Goal: Navigation & Orientation: Find specific page/section

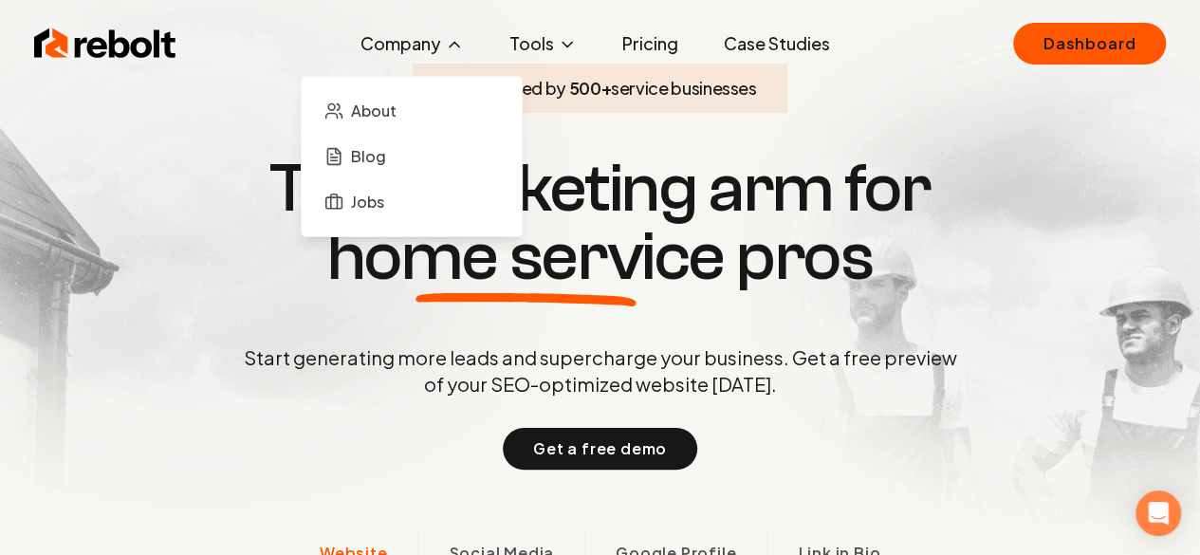
click at [450, 37] on icon at bounding box center [454, 44] width 19 height 19
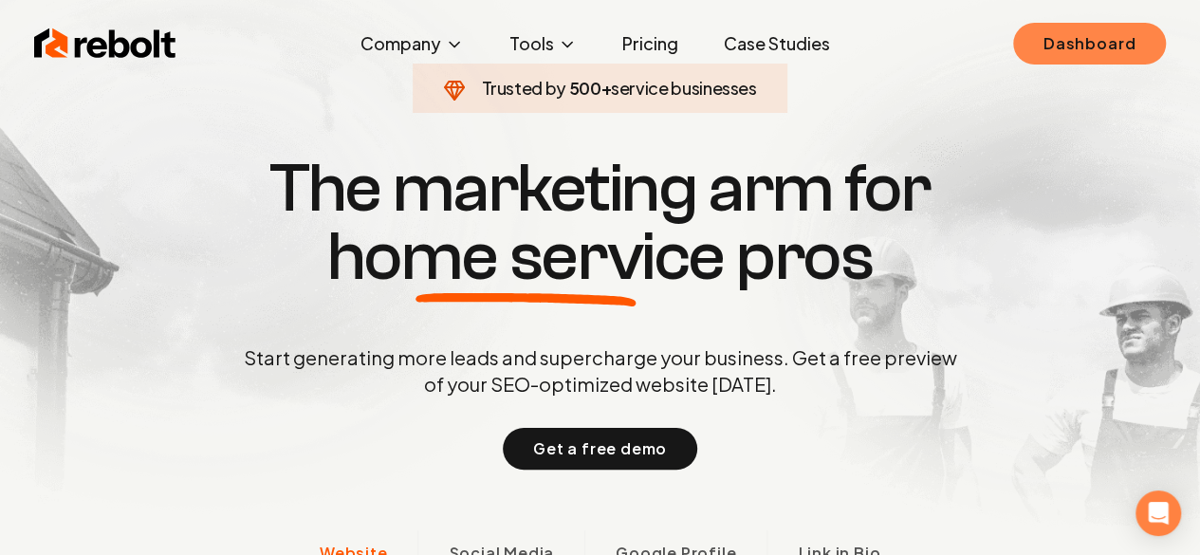
drag, startPoint x: 746, startPoint y: 104, endPoint x: 1076, endPoint y: 33, distance: 337.7
drag, startPoint x: 1076, startPoint y: 33, endPoint x: 1089, endPoint y: 43, distance: 16.3
click at [1089, 43] on link "Dashboard" at bounding box center [1089, 44] width 153 height 42
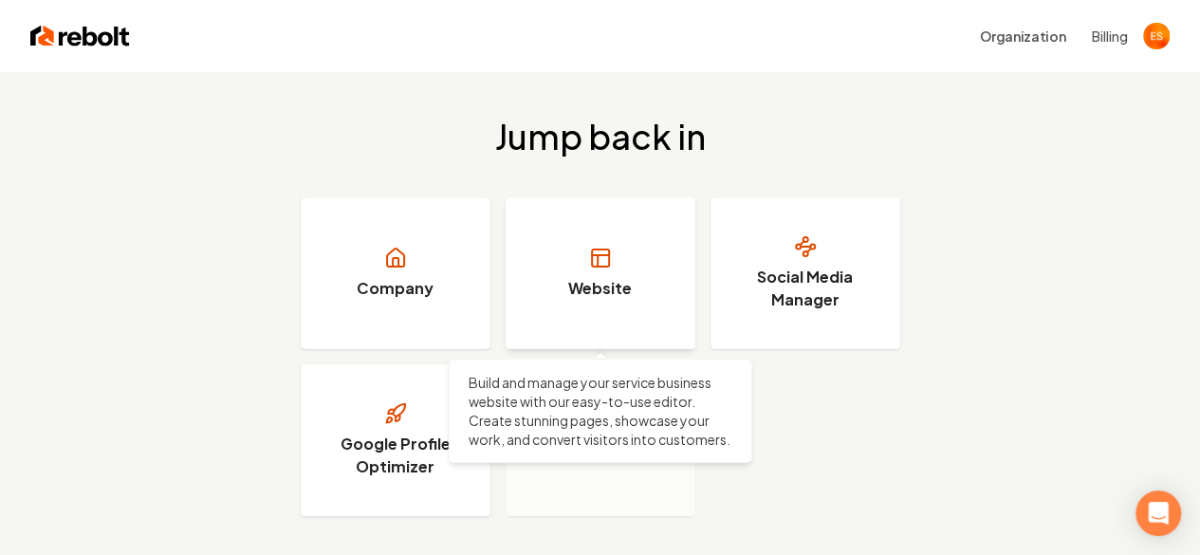
click at [587, 274] on link "Website" at bounding box center [601, 273] width 190 height 152
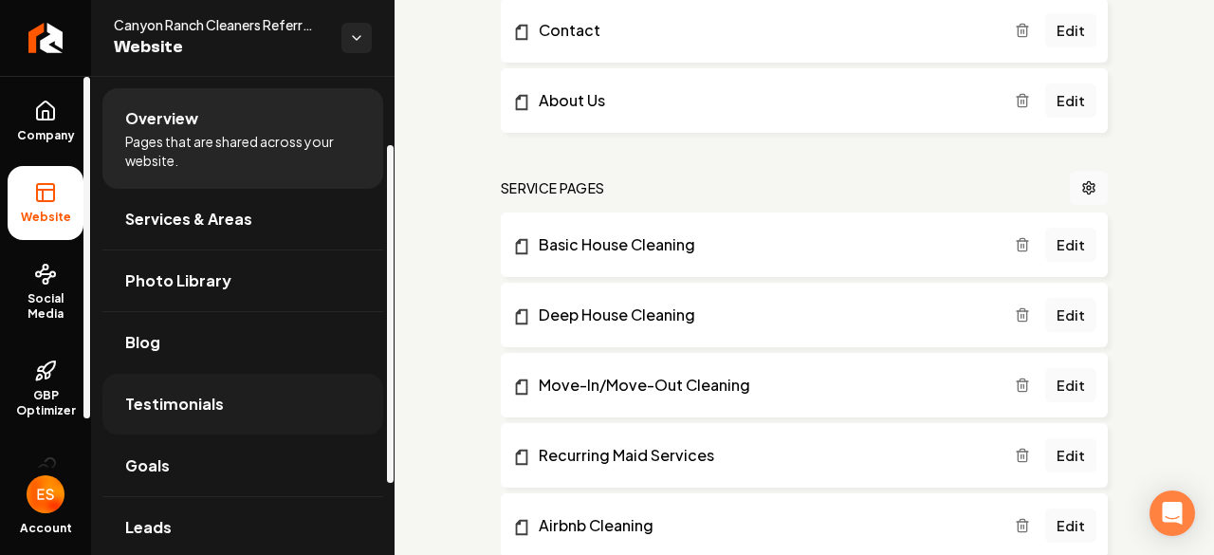
scroll to position [108, 0]
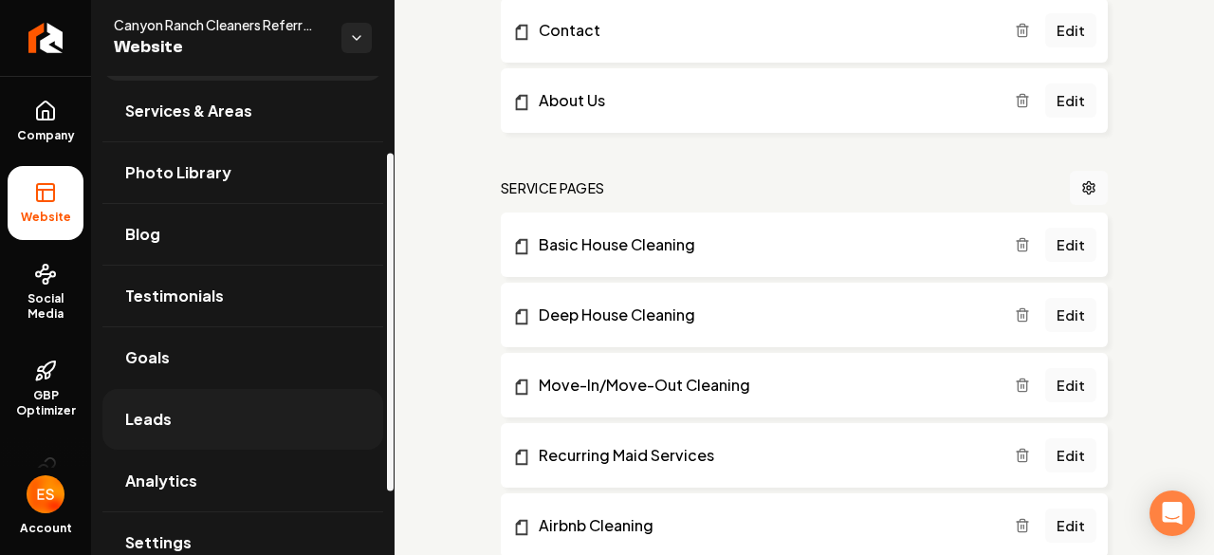
click at [165, 408] on span "Leads" at bounding box center [148, 419] width 46 height 23
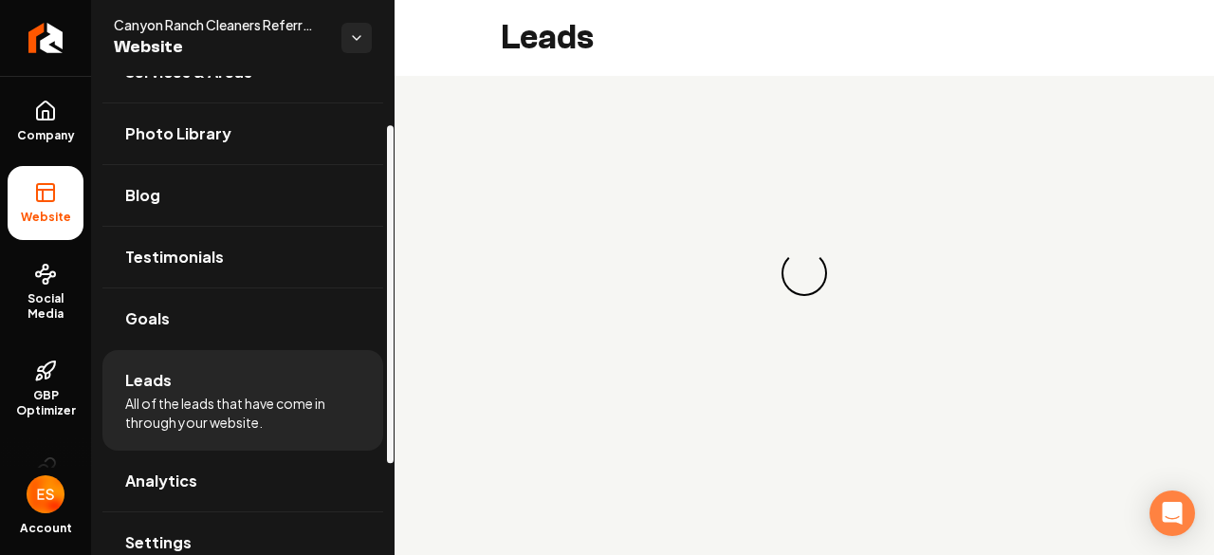
scroll to position [68, 0]
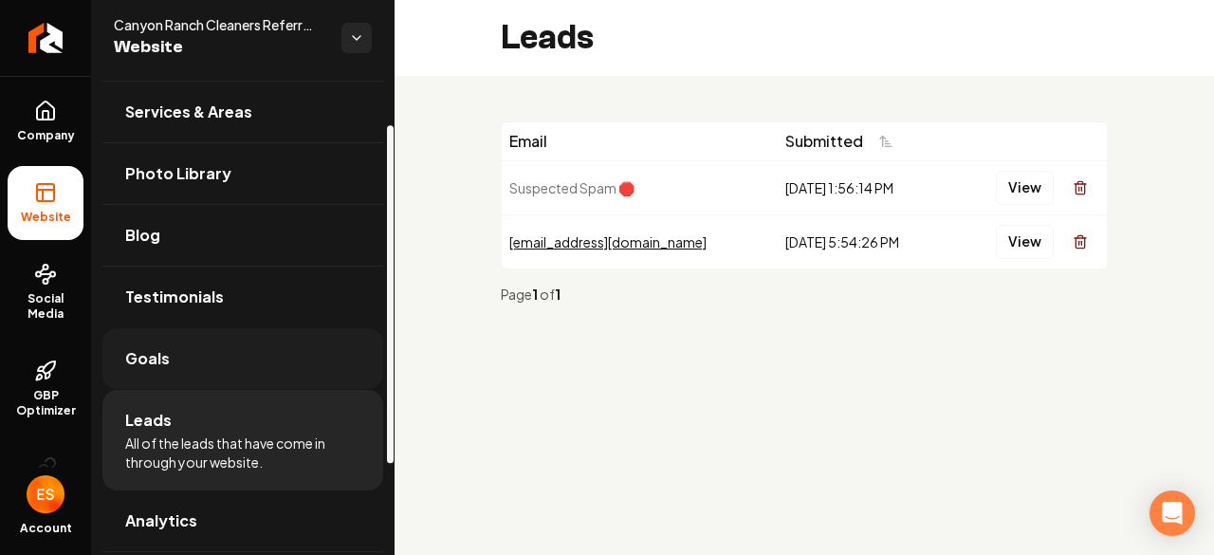
click at [152, 352] on span "Goals" at bounding box center [147, 358] width 45 height 23
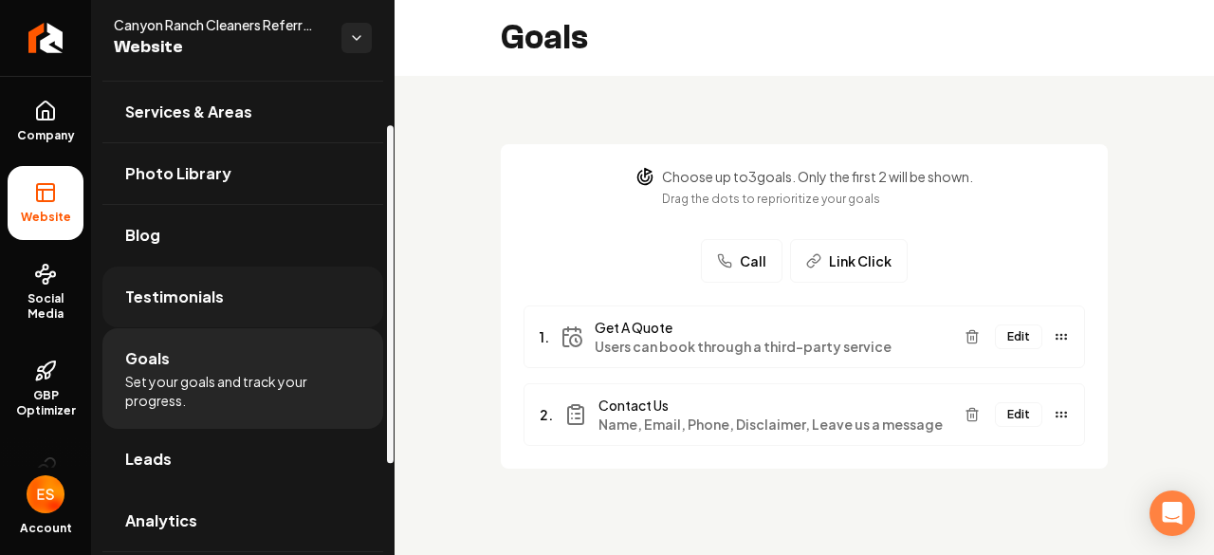
click at [264, 300] on link "Testimonials" at bounding box center [242, 297] width 281 height 61
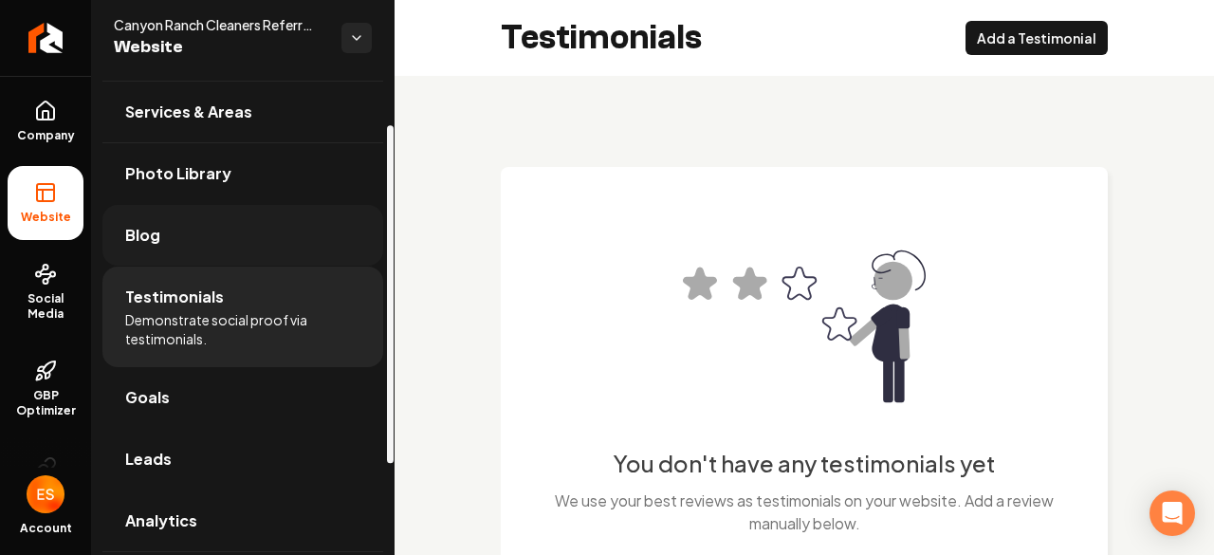
click at [201, 238] on link "Blog" at bounding box center [242, 235] width 281 height 61
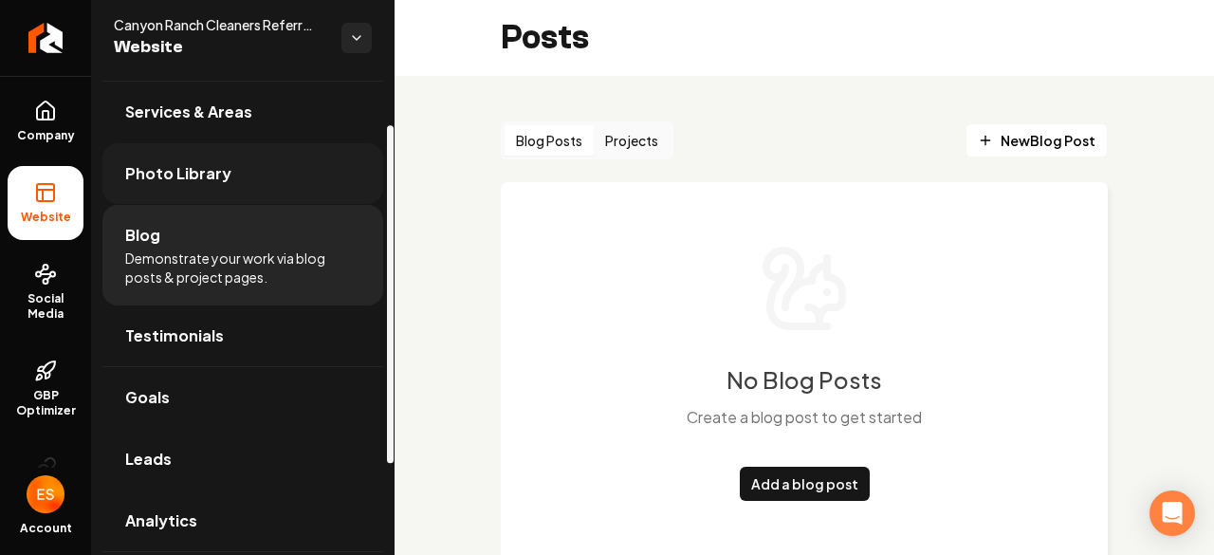
click at [249, 168] on link "Photo Library" at bounding box center [242, 173] width 281 height 61
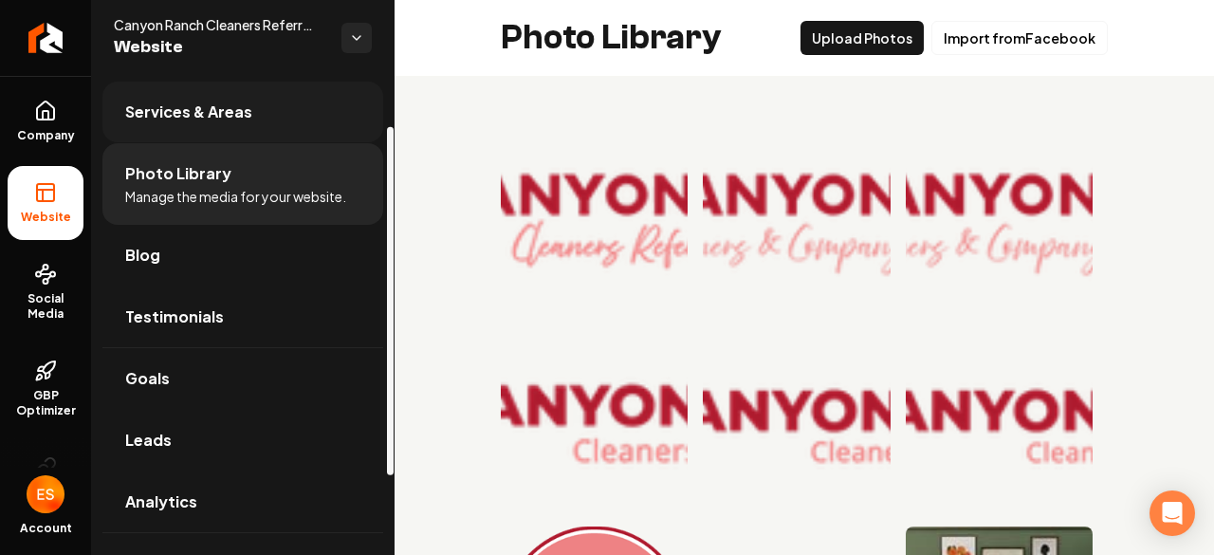
click at [250, 113] on link "Services & Areas" at bounding box center [242, 112] width 281 height 61
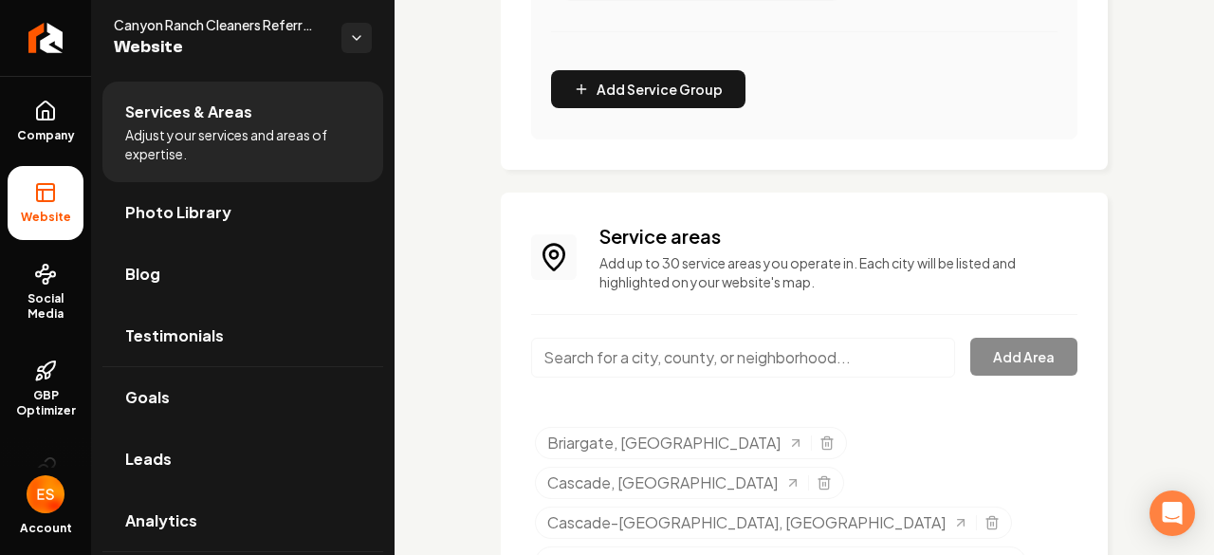
scroll to position [841, 0]
